Goal: Task Accomplishment & Management: Manage account settings

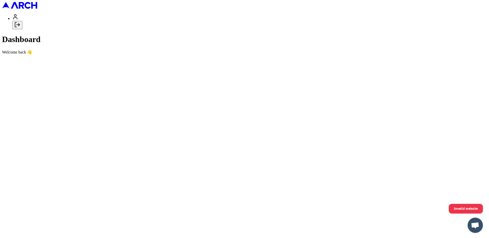
click at [20, 28] on icon "Log out" at bounding box center [17, 25] width 6 height 6
type input "[PERSON_NAME][EMAIL_ADDRESS][DOMAIN_NAME]"
